Goal: Information Seeking & Learning: Learn about a topic

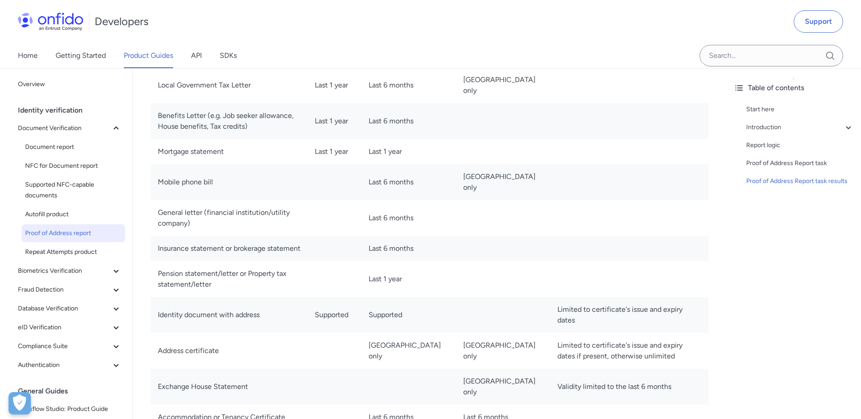
scroll to position [1079, 0]
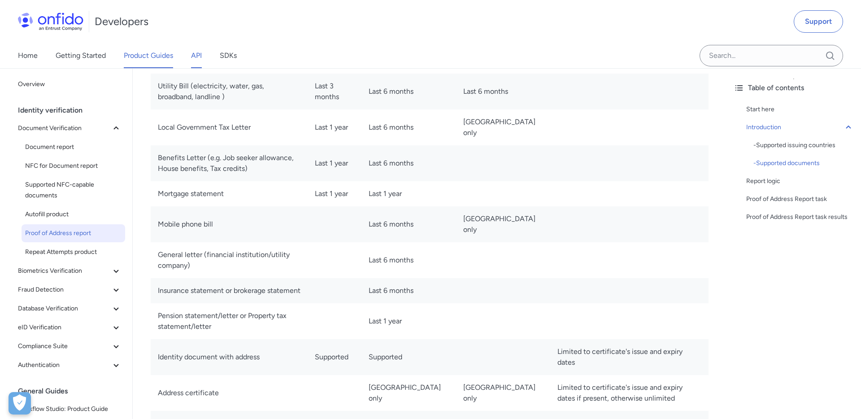
click at [195, 52] on link "API" at bounding box center [196, 55] width 11 height 25
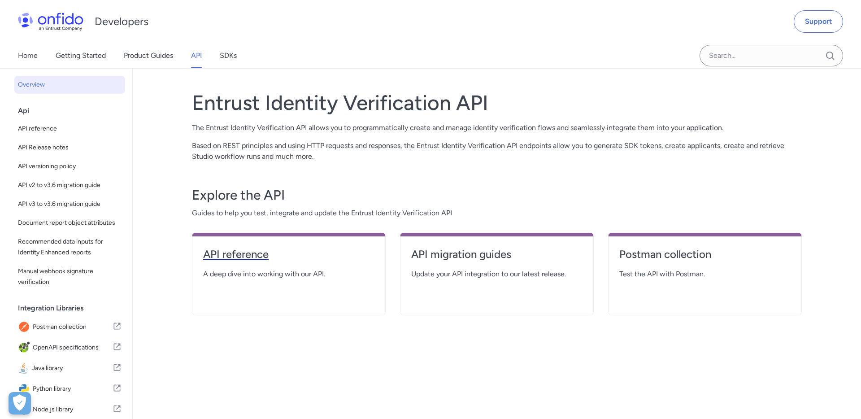
click at [233, 254] on h4 "API reference" at bounding box center [288, 254] width 171 height 14
select select "http"
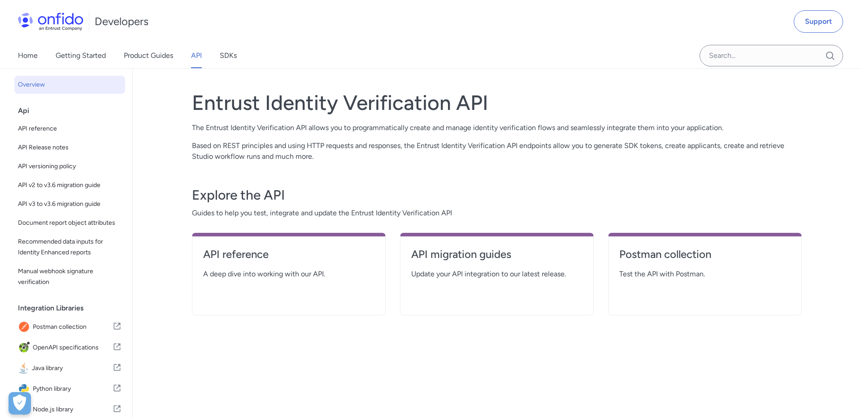
select select "http"
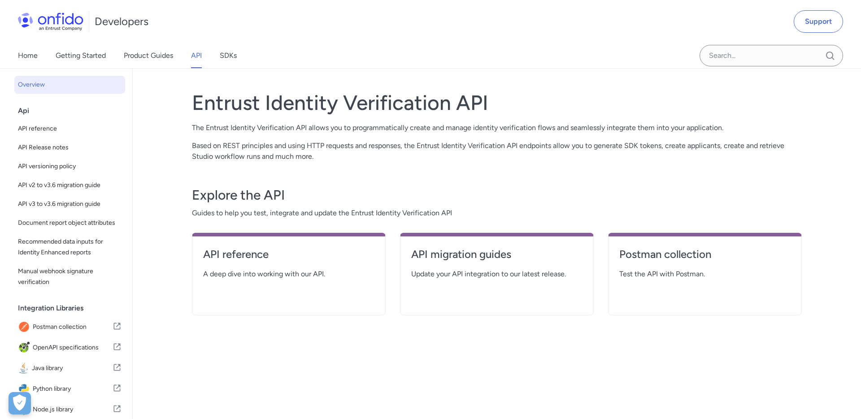
select select "http"
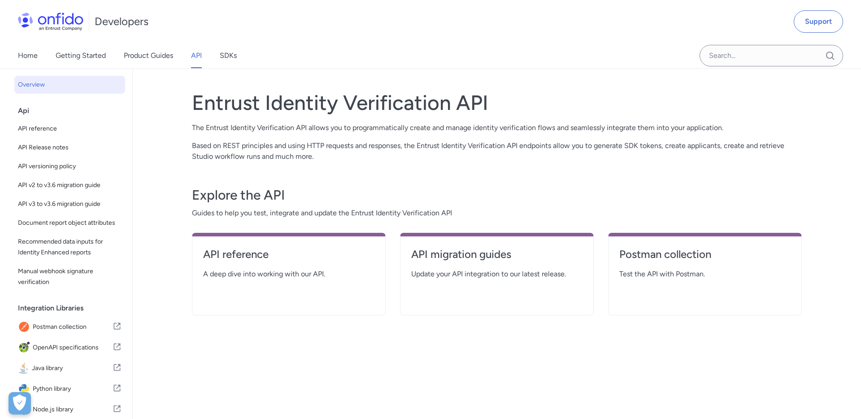
select select "http"
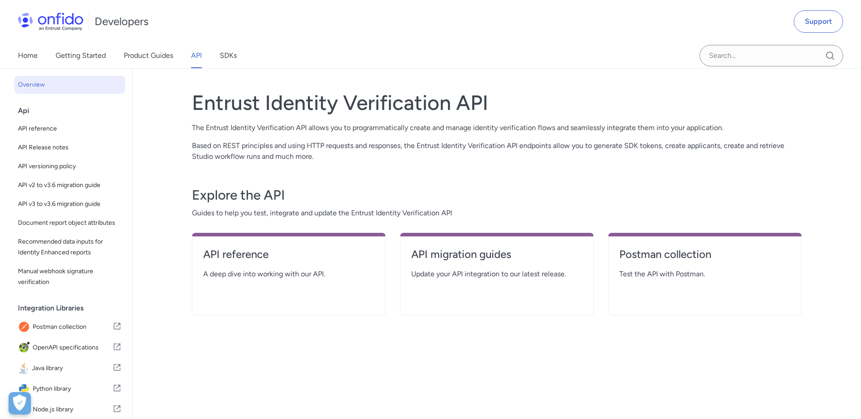
select select "http"
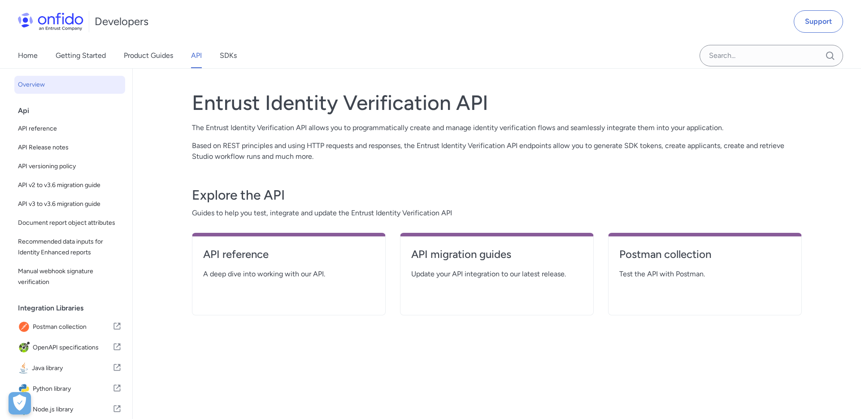
select select "http"
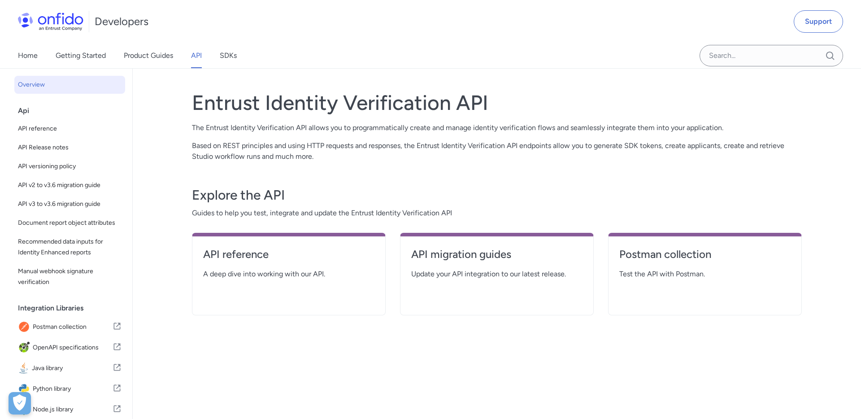
select select "http"
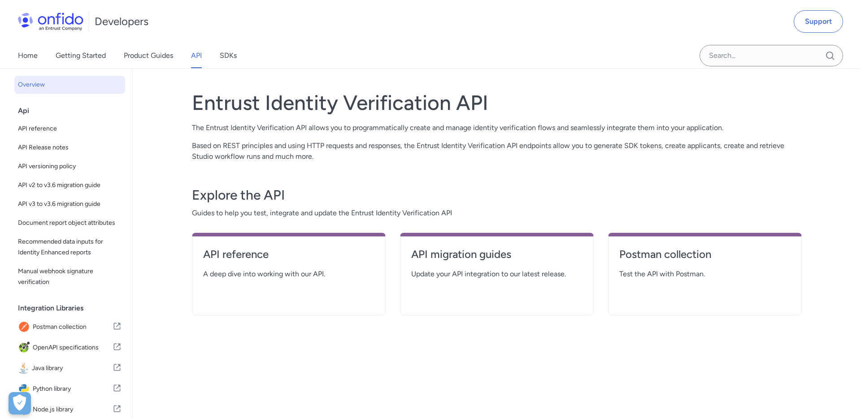
select select "http"
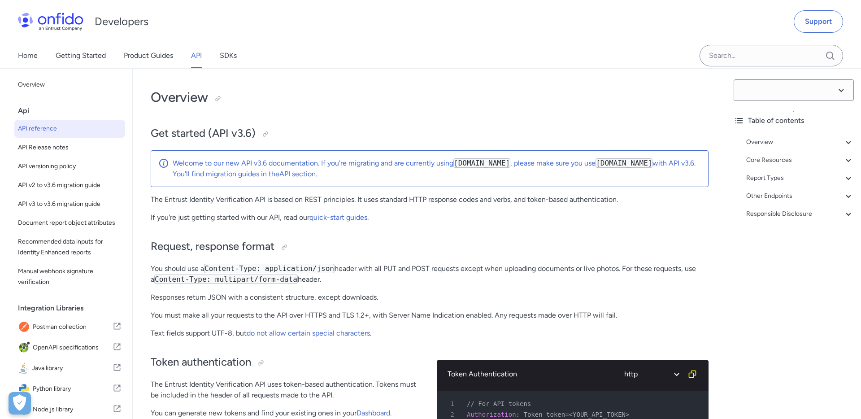
click at [254, 254] on h2 "Request, response format" at bounding box center [430, 246] width 558 height 15
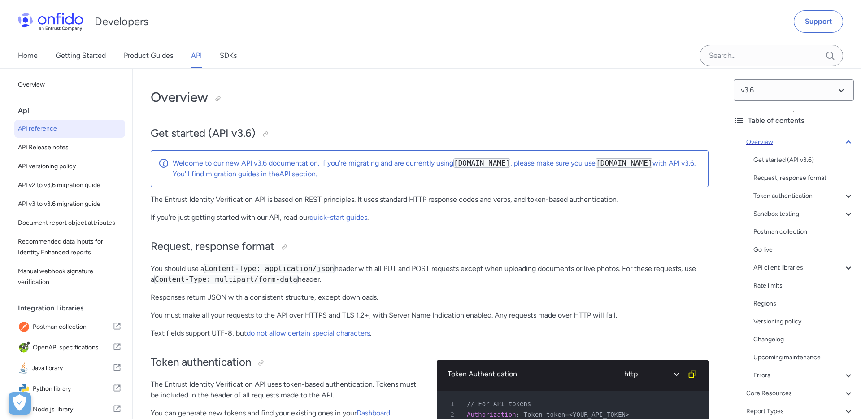
click at [669, 139] on icon at bounding box center [848, 142] width 11 height 11
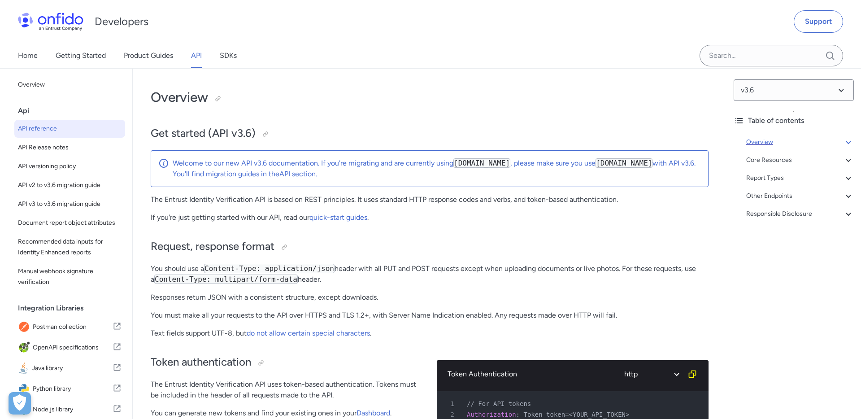
scroll to position [69, 0]
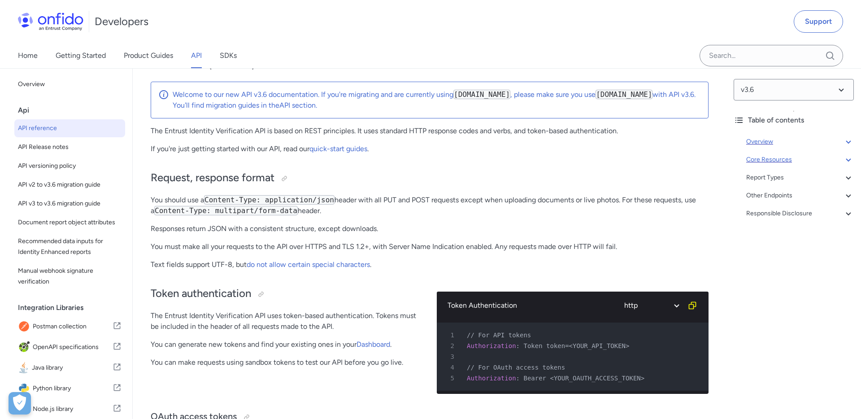
click at [669, 159] on icon at bounding box center [848, 159] width 11 height 11
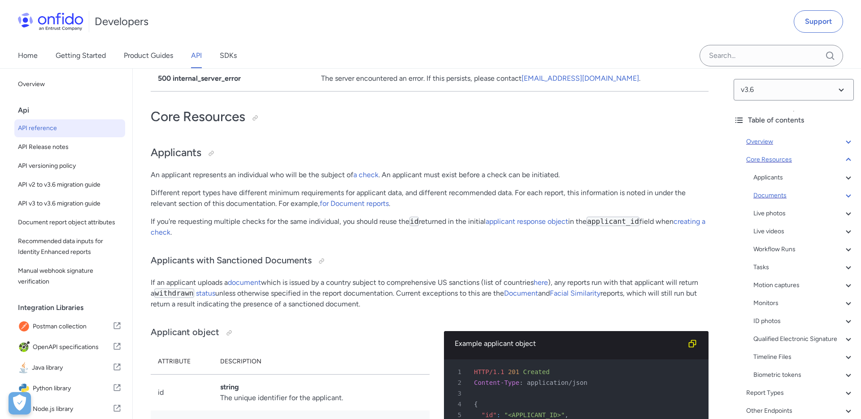
click at [669, 192] on div "Documents" at bounding box center [804, 195] width 100 height 11
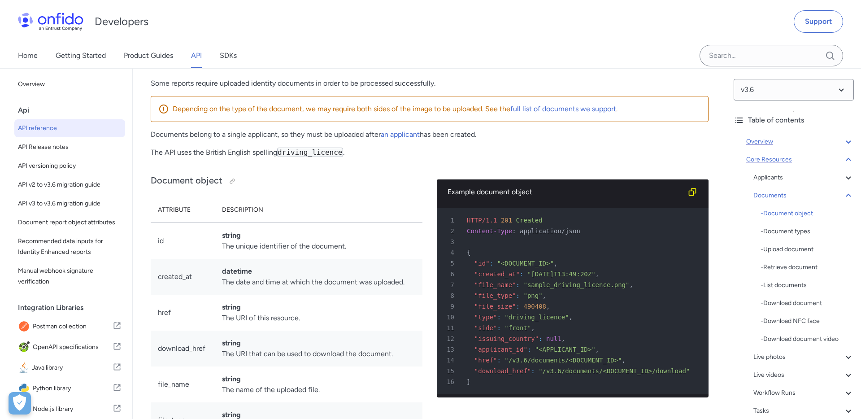
click at [669, 213] on div "- Document object" at bounding box center [807, 213] width 93 height 11
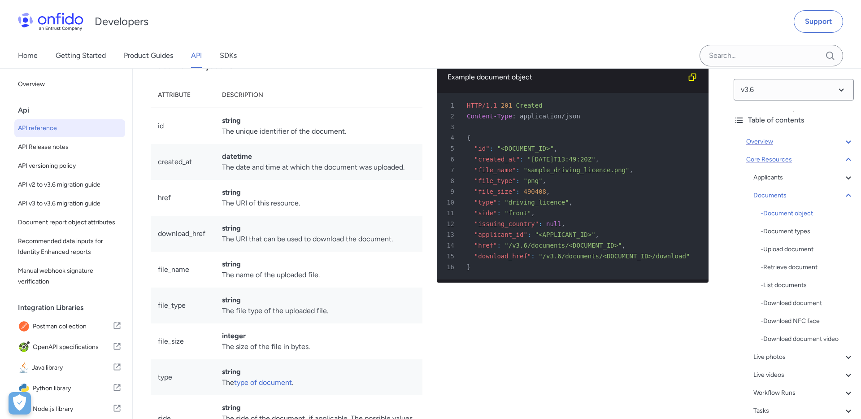
scroll to position [13965, 0]
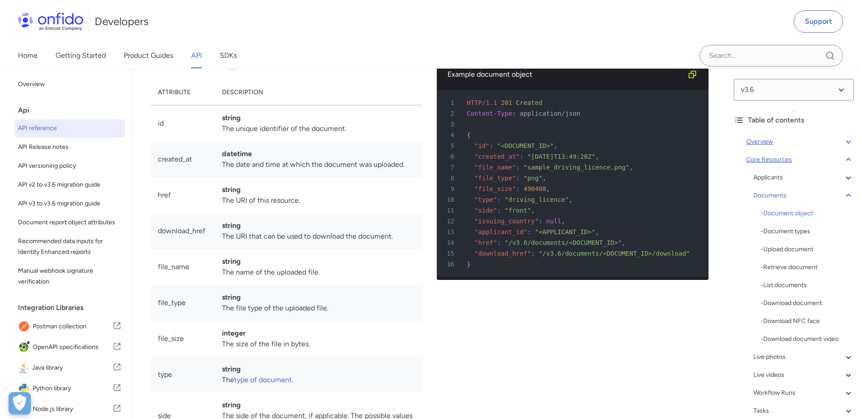
click at [231, 67] on div at bounding box center [232, 63] width 7 height 7
click at [233, 67] on div at bounding box center [232, 63] width 7 height 7
